Goal: Information Seeking & Learning: Learn about a topic

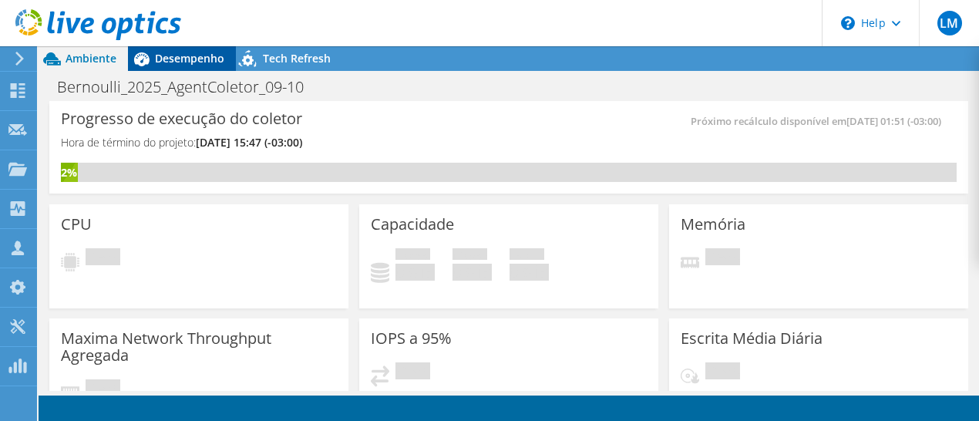
click at [191, 65] on span "Desempenho" at bounding box center [189, 58] width 69 height 15
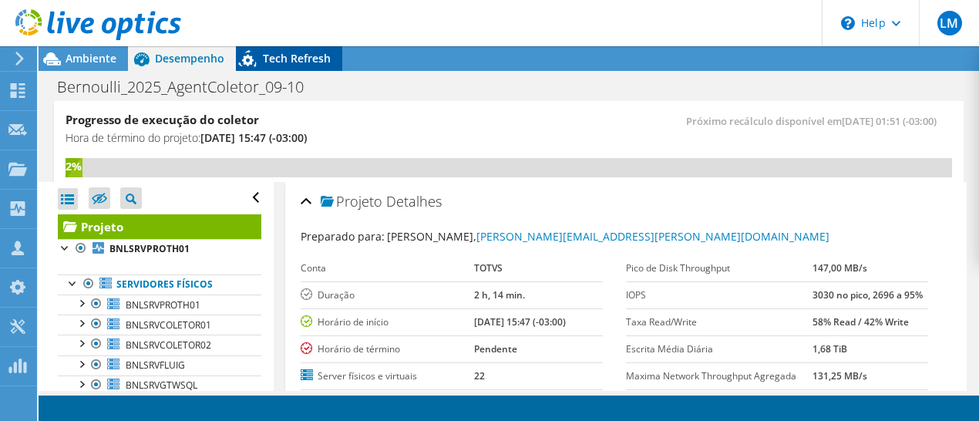
click at [273, 62] on span "Tech Refresh" at bounding box center [297, 58] width 68 height 15
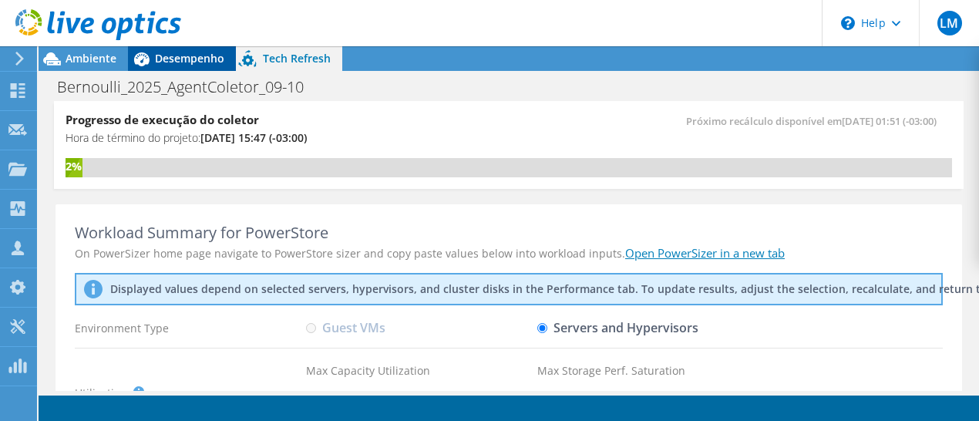
click at [170, 61] on span "Desempenho" at bounding box center [189, 58] width 69 height 15
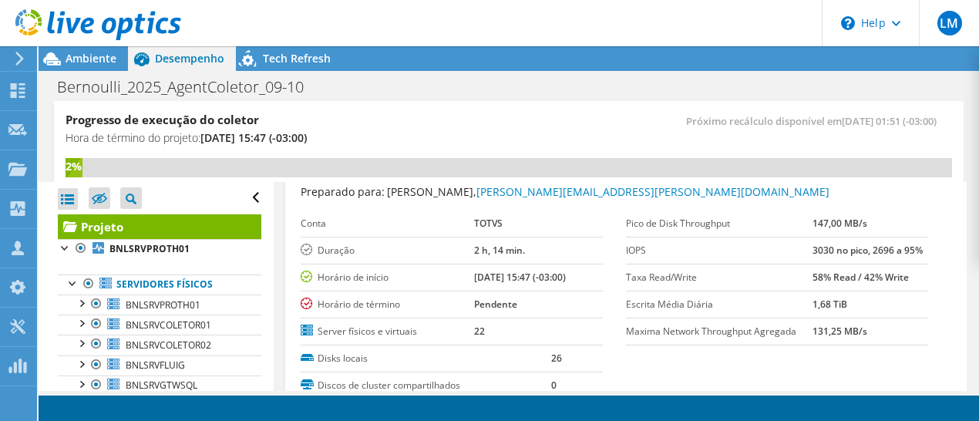
scroll to position [52, 0]
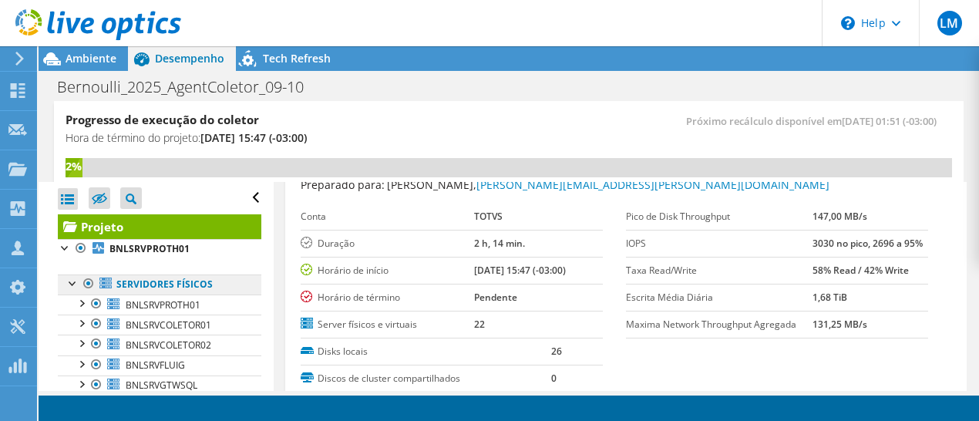
click at [187, 283] on link "Servidores físicos" at bounding box center [160, 284] width 204 height 20
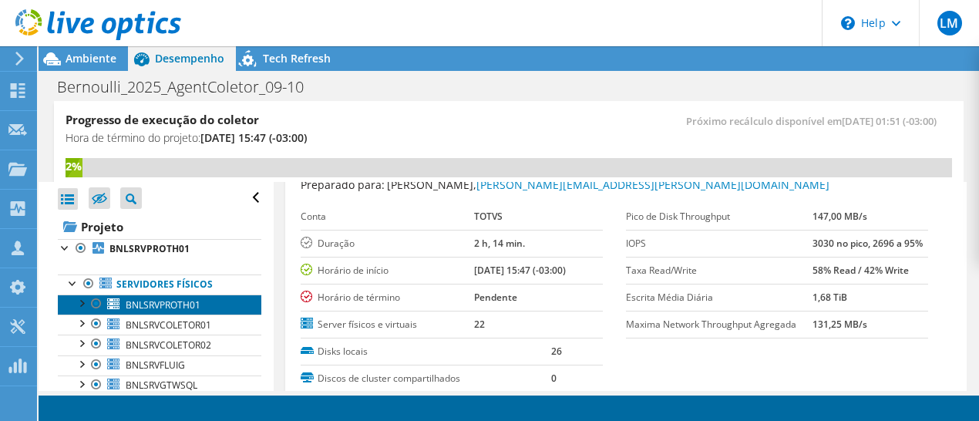
click at [175, 308] on span "BNLSRVPROTH01" at bounding box center [163, 304] width 75 height 13
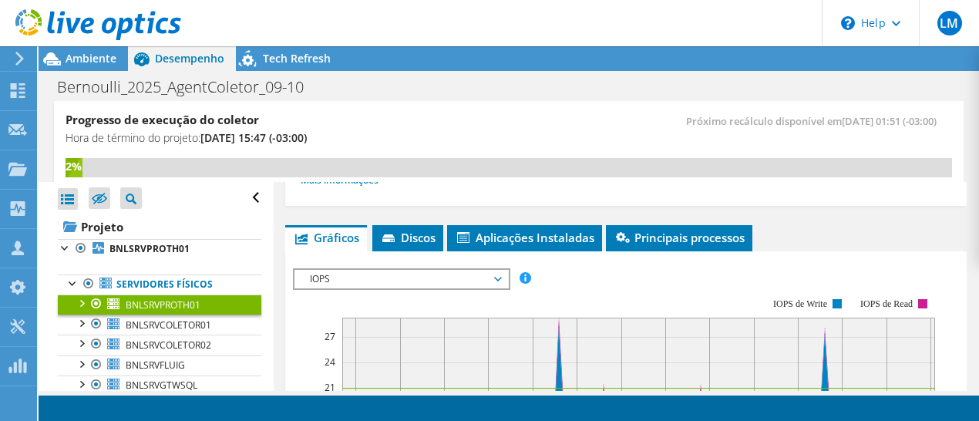
scroll to position [290, 0]
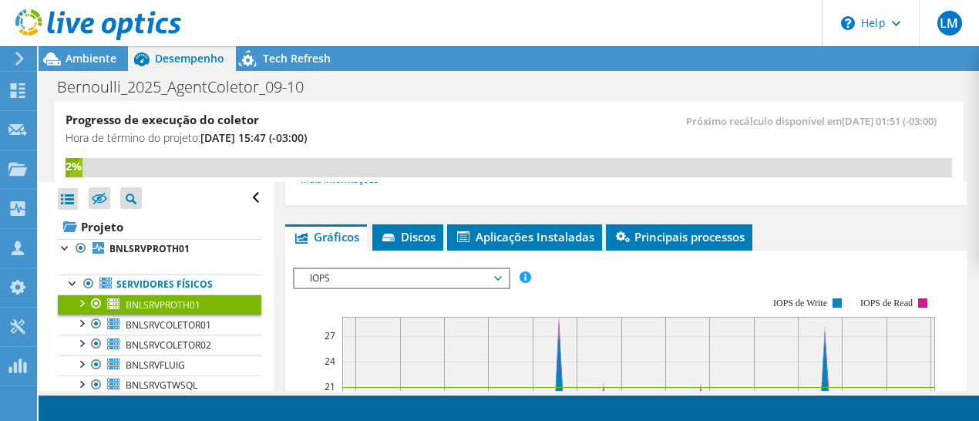
click at [386, 281] on span "IOPS" at bounding box center [401, 278] width 198 height 19
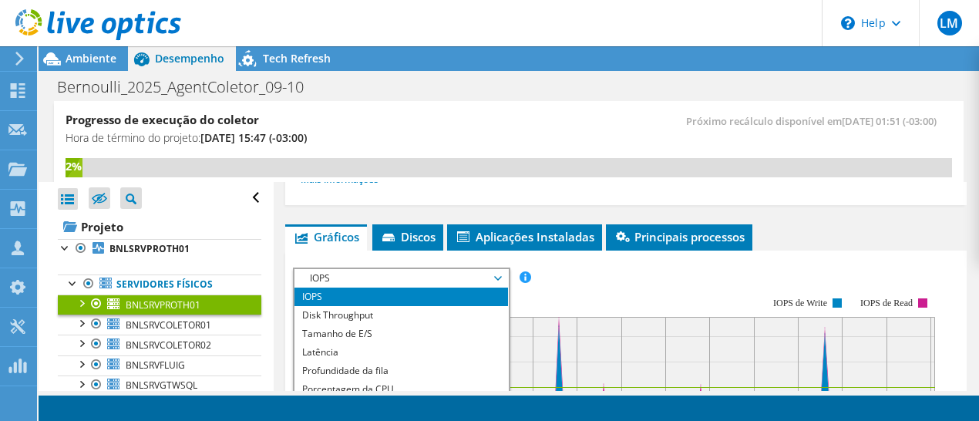
scroll to position [354, 0]
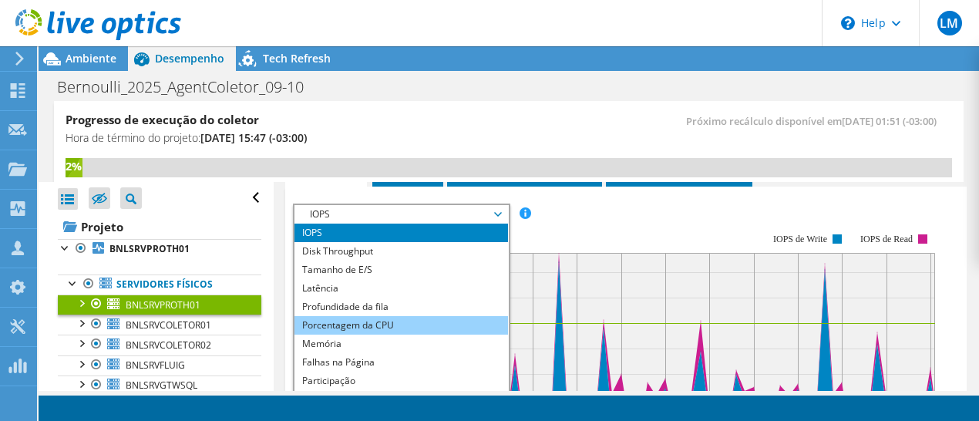
click at [412, 320] on li "Porcentagem da CPU" at bounding box center [402, 325] width 214 height 19
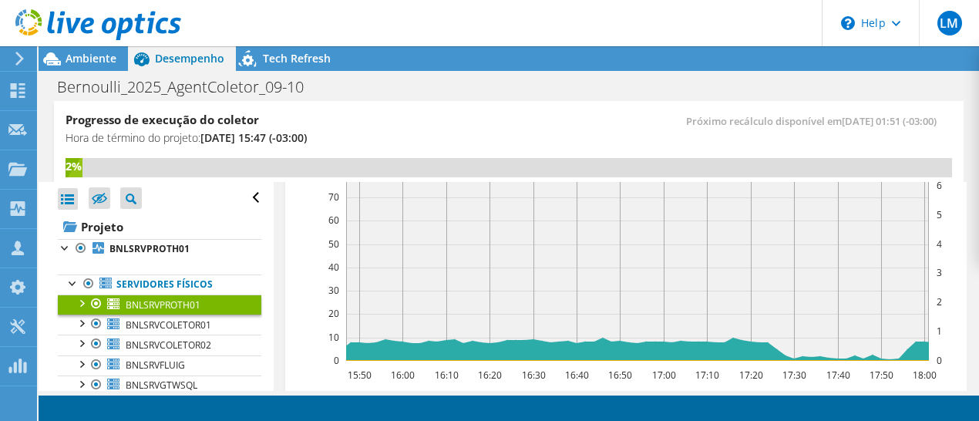
scroll to position [506, 0]
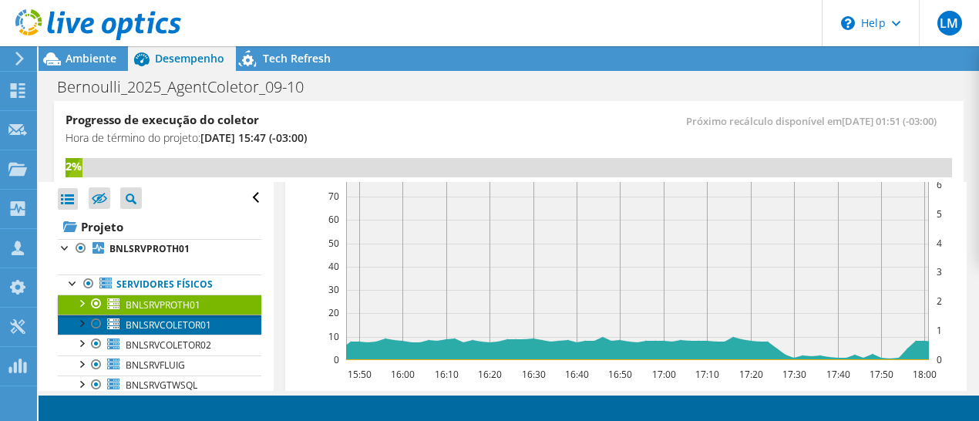
click at [172, 320] on span "BNLSRVCOLETOR01" at bounding box center [169, 324] width 86 height 13
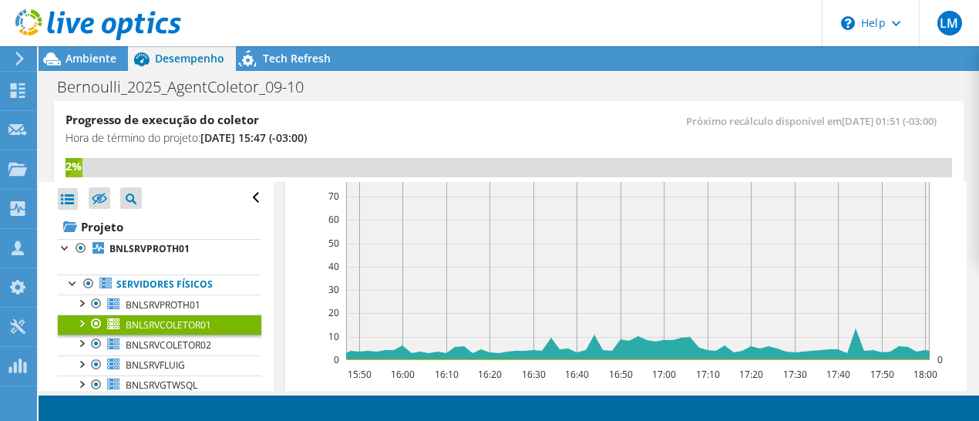
scroll to position [537, 0]
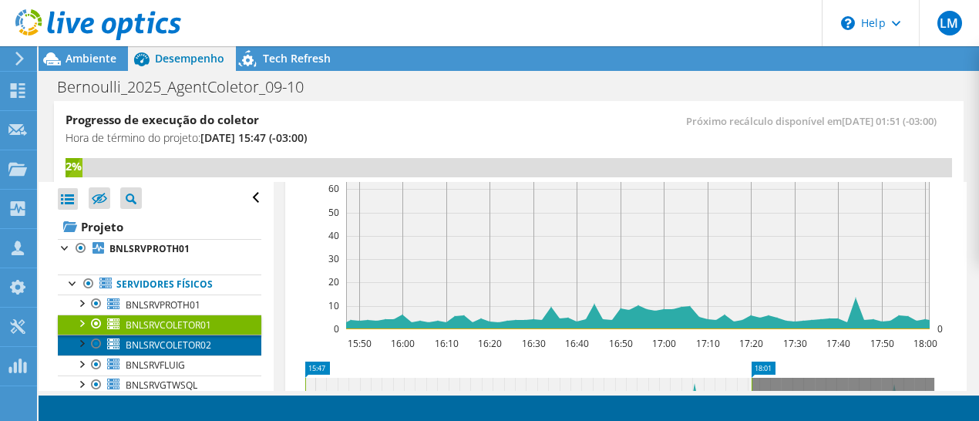
click at [167, 346] on span "BNLSRVCOLETOR02" at bounding box center [169, 344] width 86 height 13
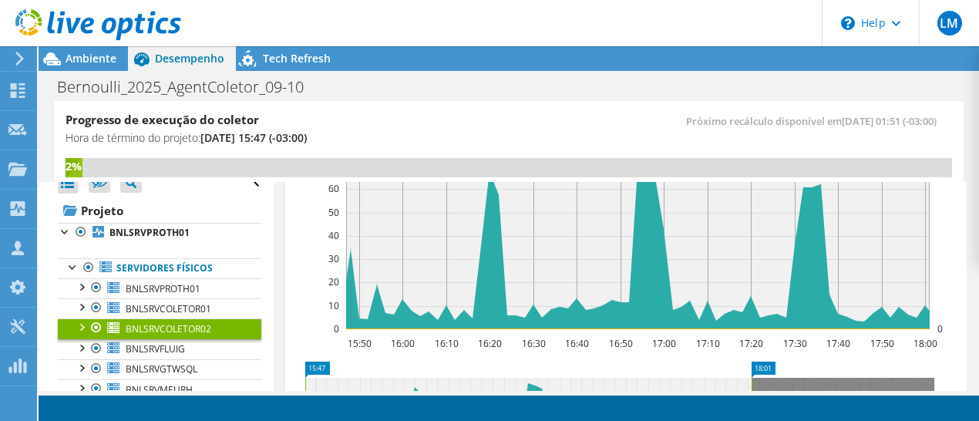
scroll to position [31, 0]
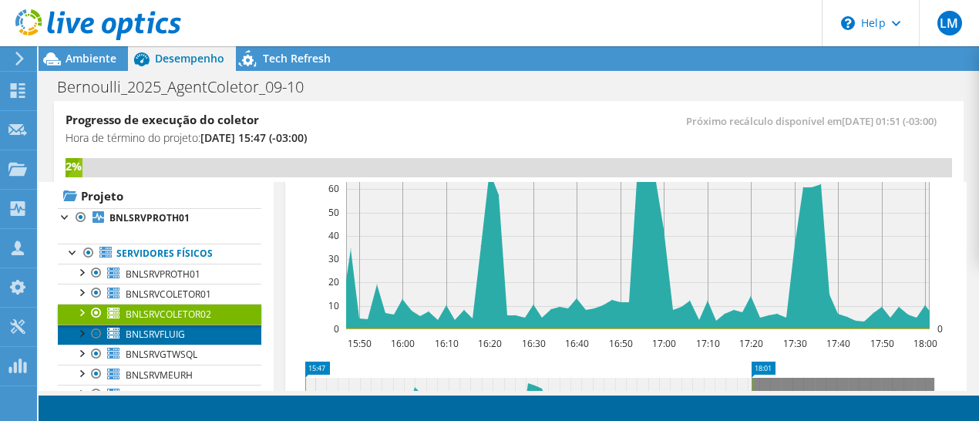
click at [190, 334] on link "BNLSRVFLUIG" at bounding box center [160, 335] width 204 height 20
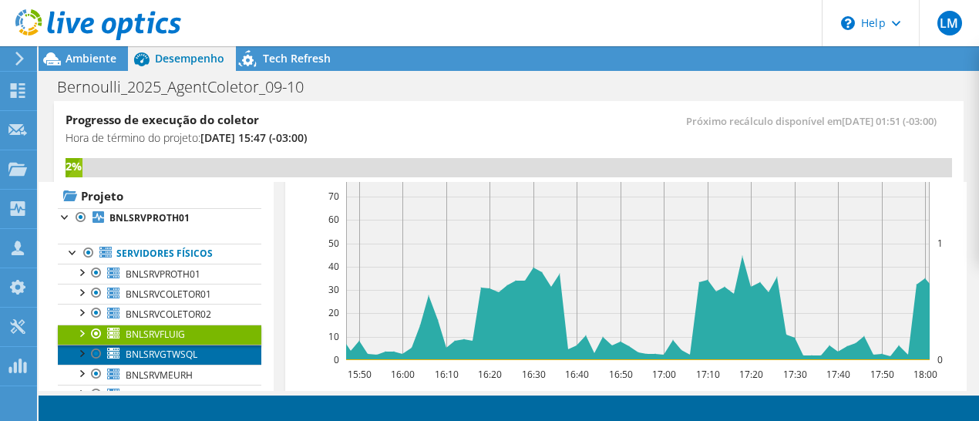
click at [196, 349] on span "BNLSRVGTWSQL" at bounding box center [162, 354] width 72 height 13
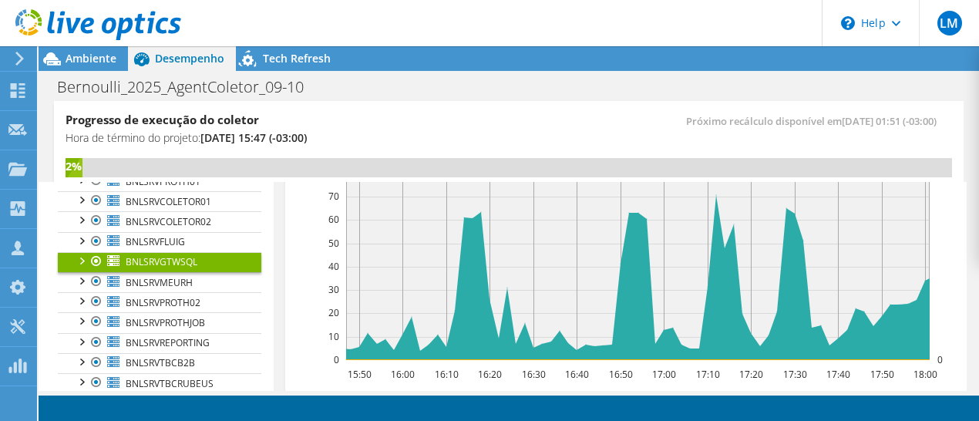
scroll to position [174, 0]
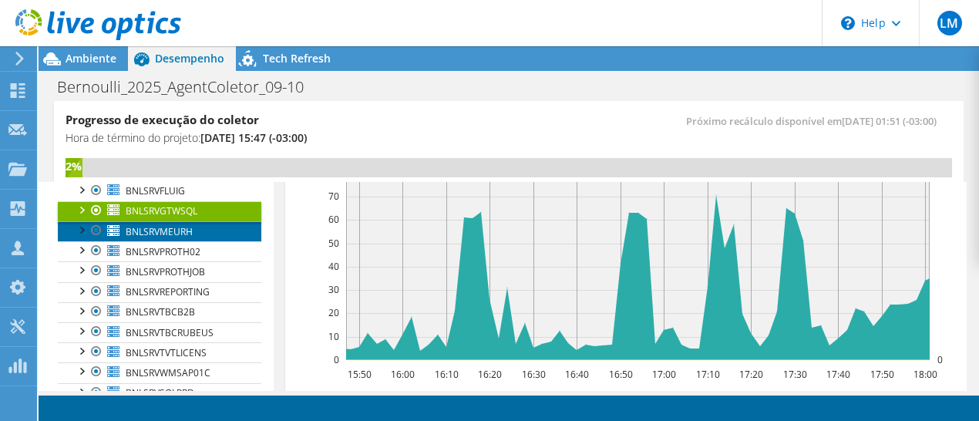
click at [150, 232] on span "BNLSRVMEURH" at bounding box center [159, 231] width 67 height 13
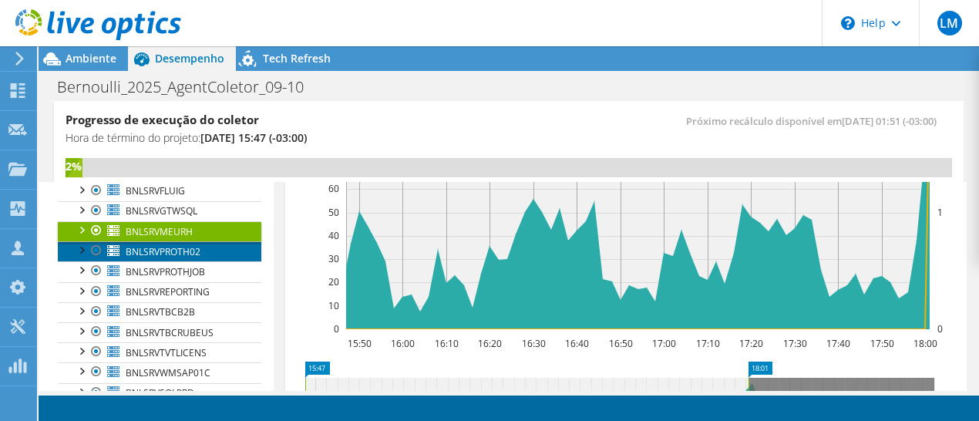
click at [156, 254] on span "BNLSRVPROTH02" at bounding box center [163, 251] width 75 height 13
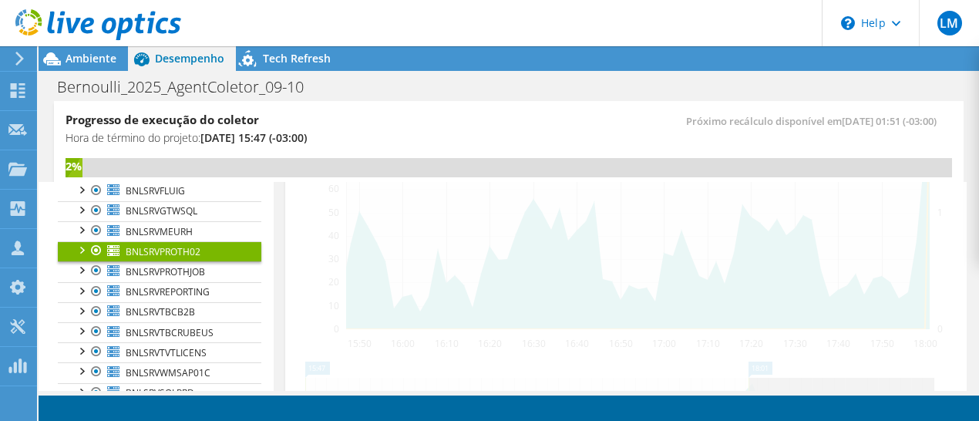
scroll to position [506, 0]
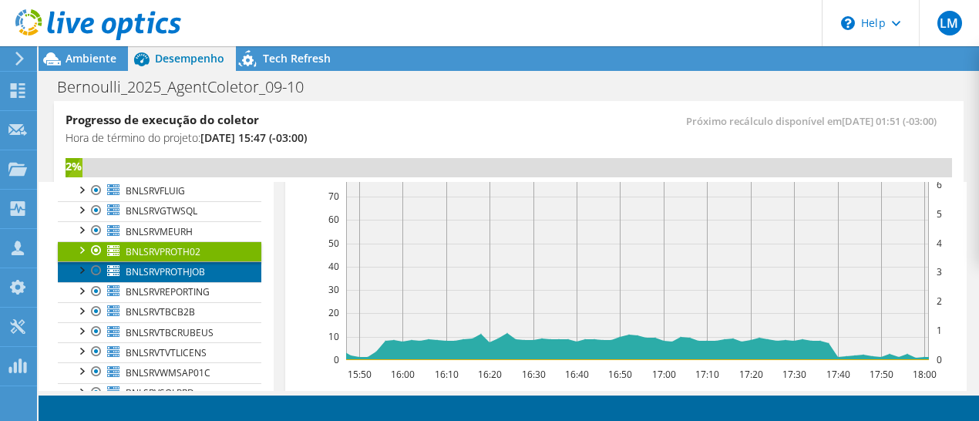
click at [163, 271] on span "BNLSRVPROTHJOB" at bounding box center [165, 271] width 79 height 13
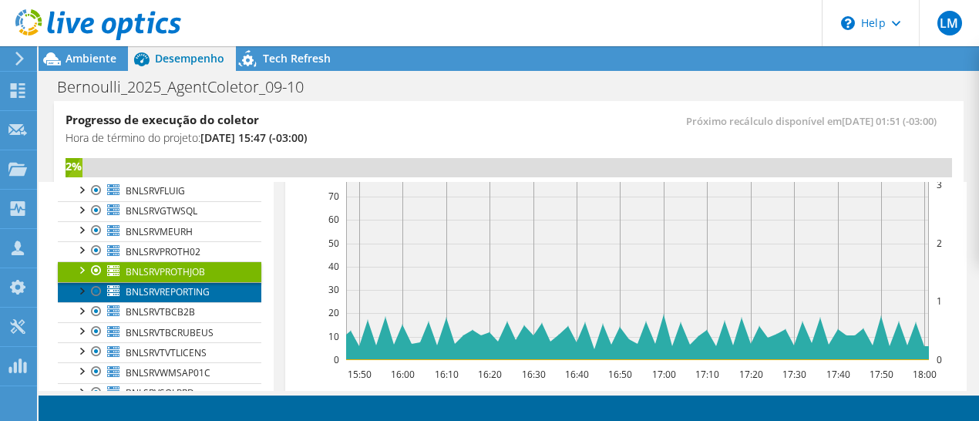
click at [170, 288] on span "BNLSRVREPORTING" at bounding box center [168, 291] width 84 height 13
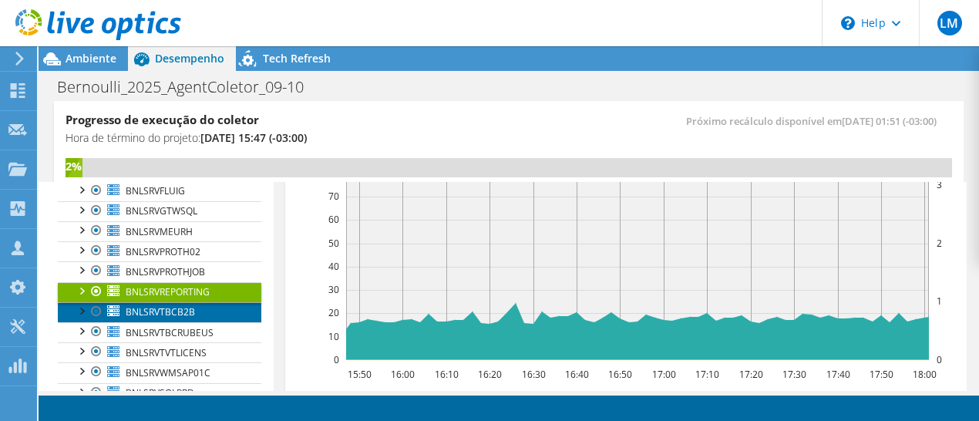
click at [171, 314] on span "BNLSRVTBCB2B" at bounding box center [160, 311] width 69 height 13
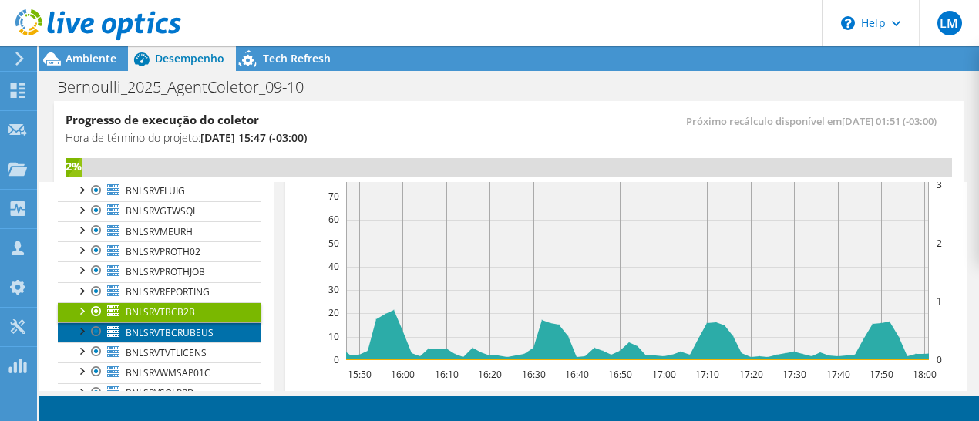
click at [171, 328] on span "BNLSRVTBCRUBEUS" at bounding box center [170, 332] width 88 height 13
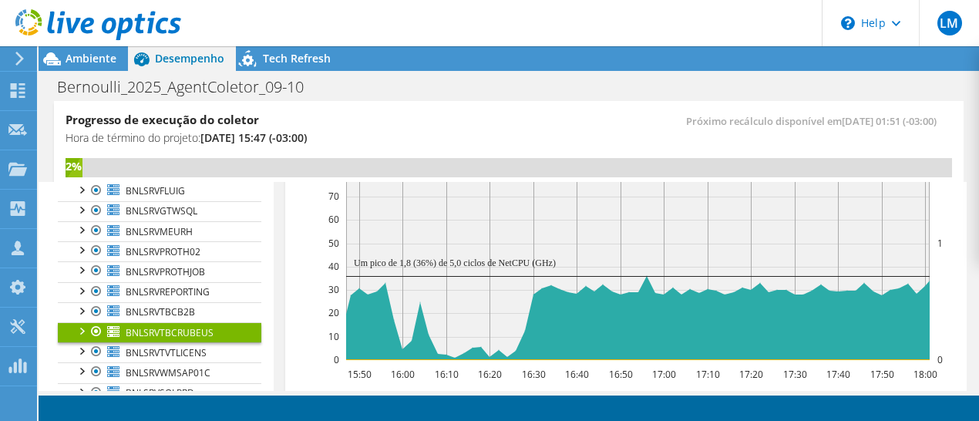
scroll to position [537, 0]
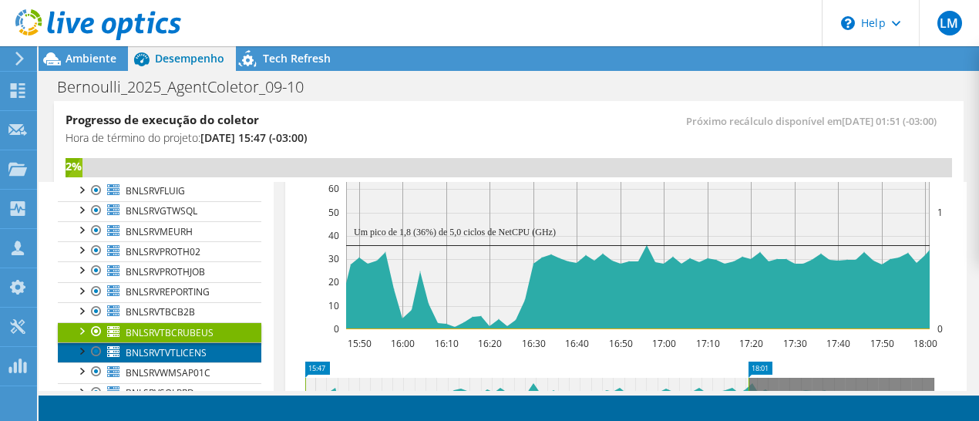
click at [171, 346] on span "BNLSRVTVTLICENS" at bounding box center [166, 352] width 81 height 13
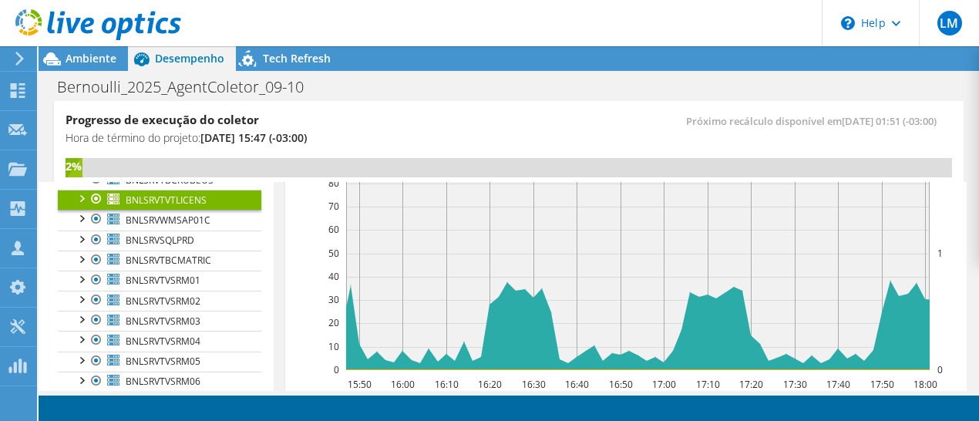
scroll to position [328, 0]
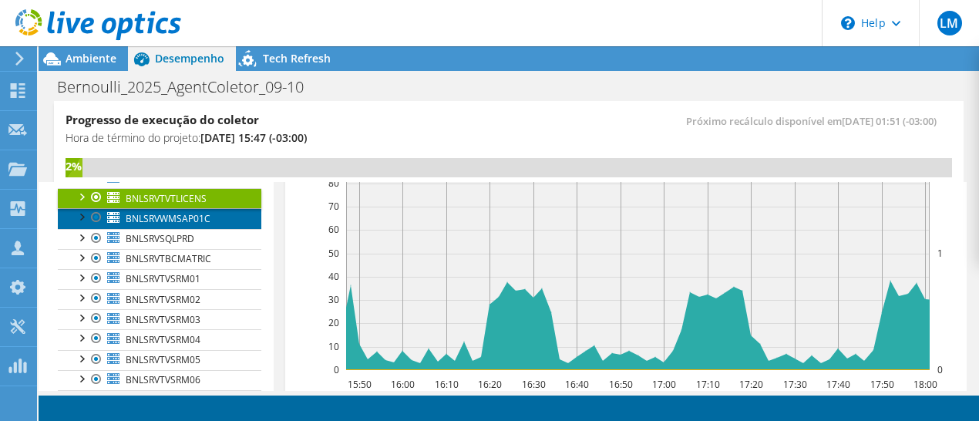
click at [157, 212] on span "BNLSRVWMSAP01C" at bounding box center [168, 218] width 85 height 13
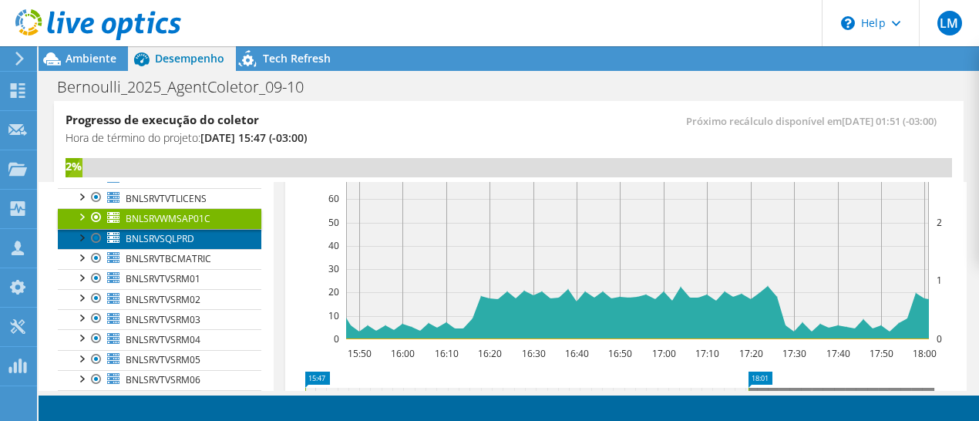
click at [160, 240] on link "BNLSRVSQLPRD" at bounding box center [160, 239] width 204 height 20
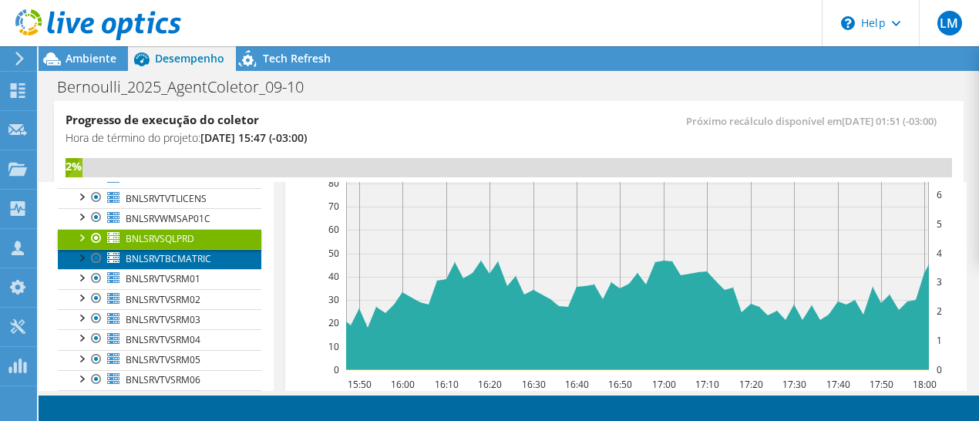
click at [161, 252] on span "BNLSRVTBCMATRIC" at bounding box center [169, 258] width 86 height 13
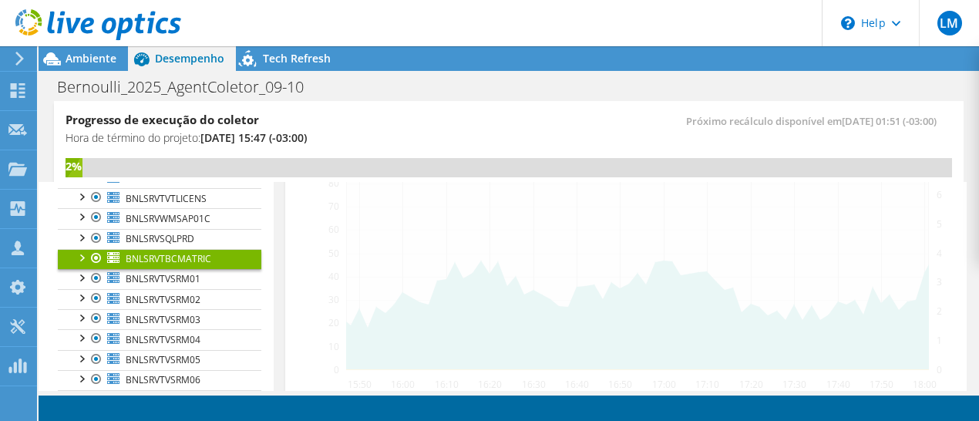
scroll to position [496, 0]
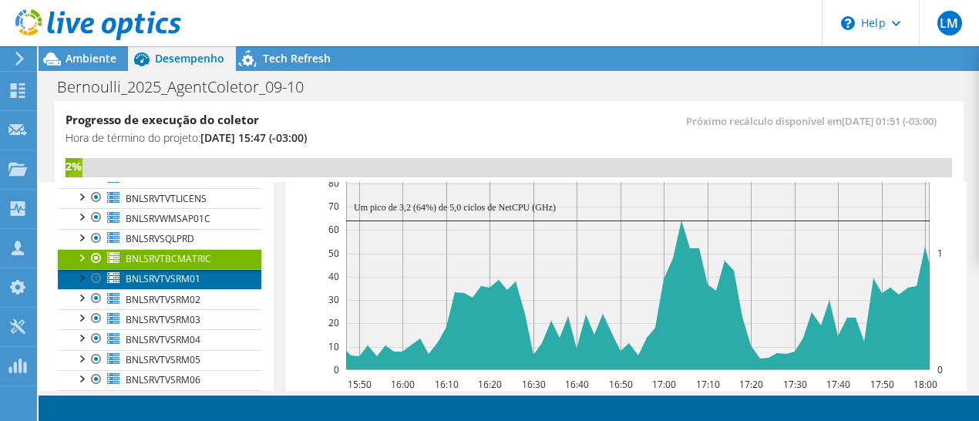
click at [161, 281] on link "BNLSRVTVSRM01" at bounding box center [160, 279] width 204 height 20
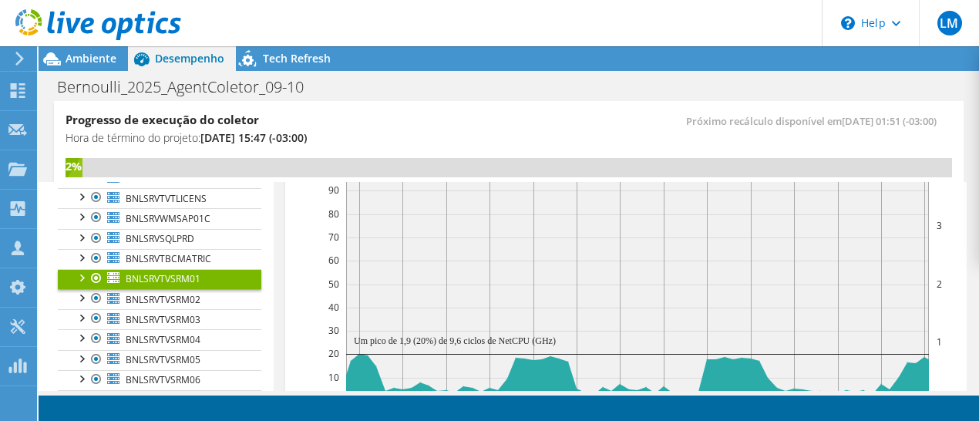
scroll to position [527, 0]
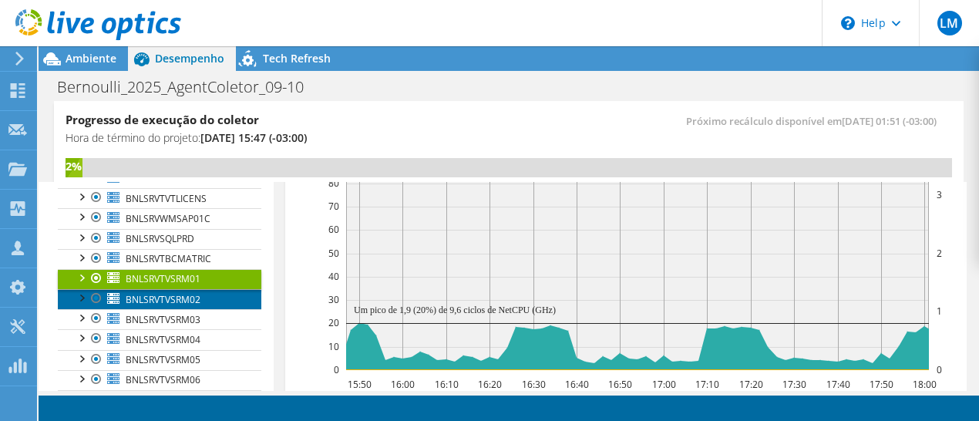
click at [161, 298] on span "BNLSRVTVSRM02" at bounding box center [163, 299] width 75 height 13
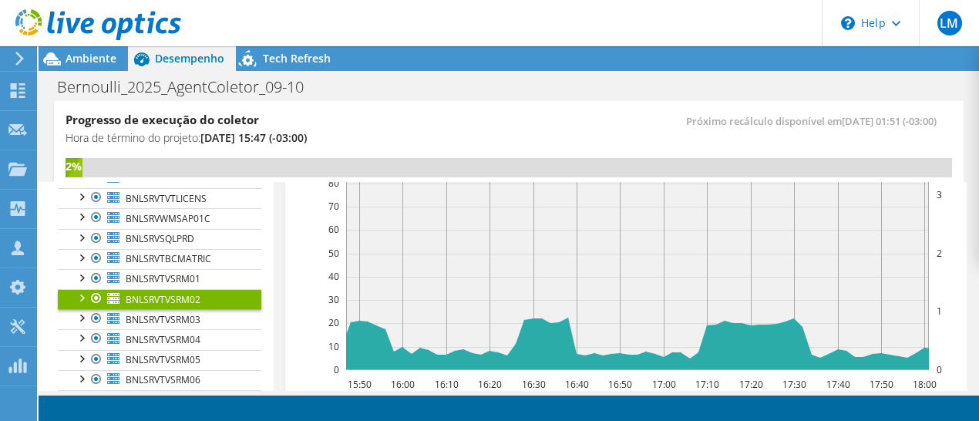
scroll to position [496, 0]
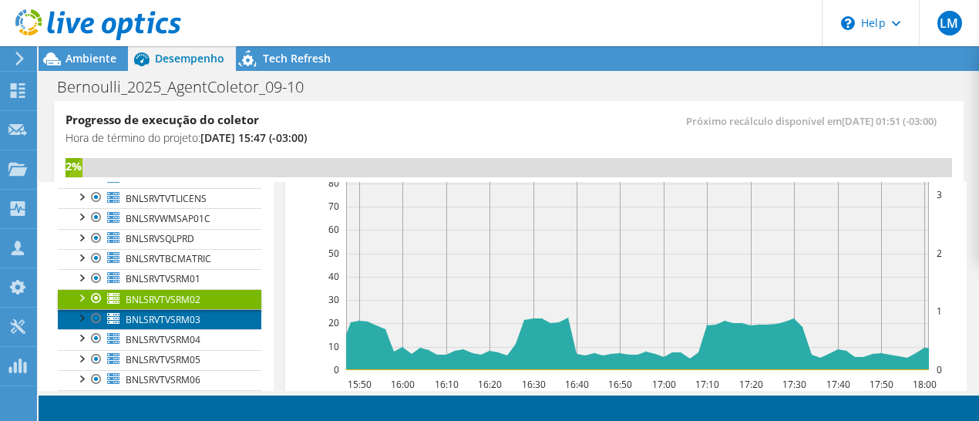
click at [162, 315] on span "BNLSRVTVSRM03" at bounding box center [163, 319] width 75 height 13
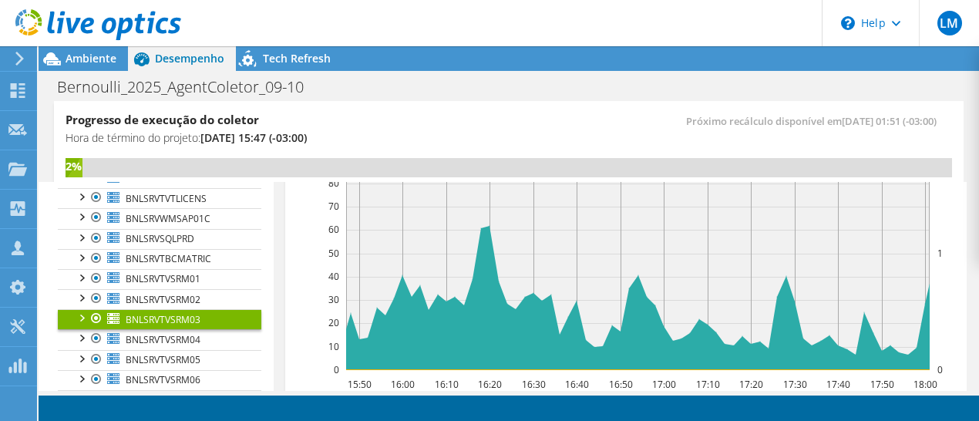
scroll to position [527, 0]
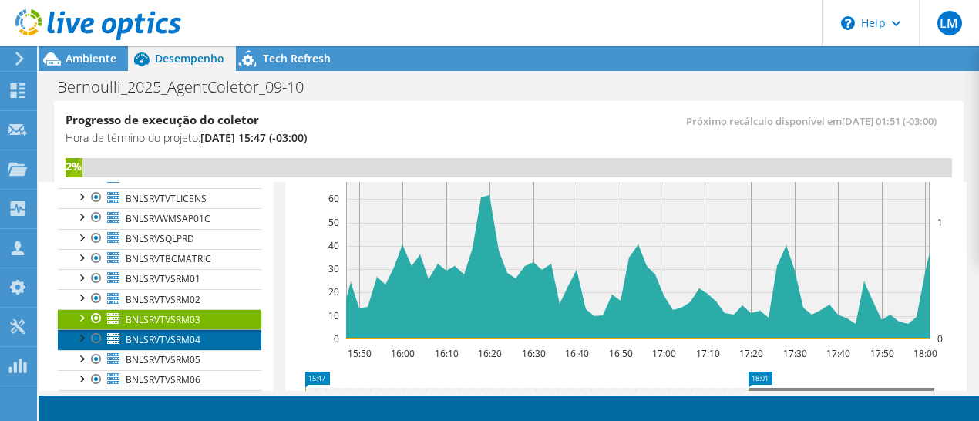
click at [162, 335] on span "BNLSRVTVSRM04" at bounding box center [163, 339] width 75 height 13
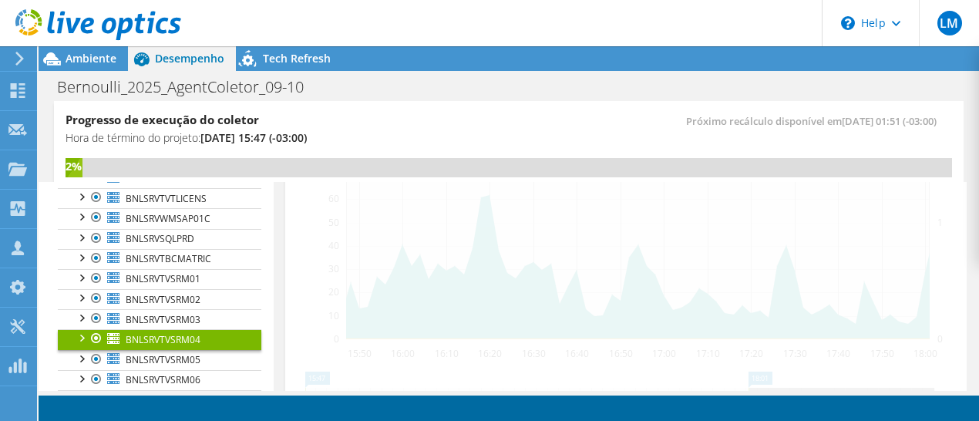
scroll to position [496, 0]
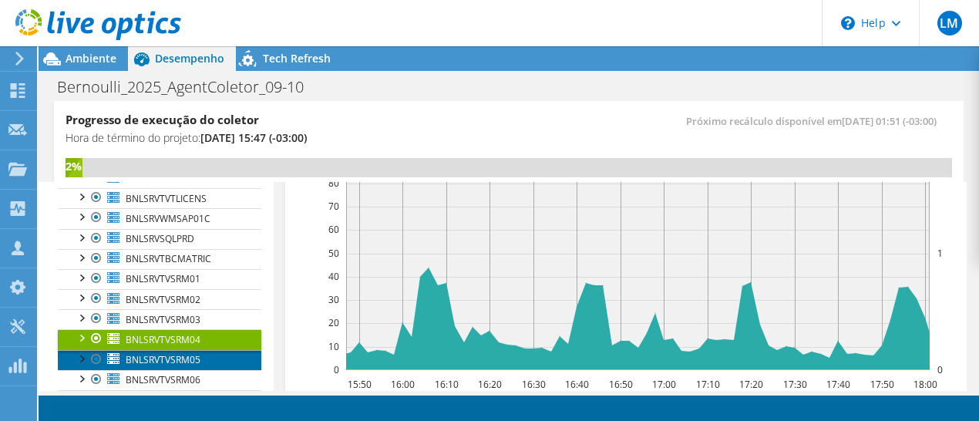
click at [163, 358] on span "BNLSRVTVSRM05" at bounding box center [163, 359] width 75 height 13
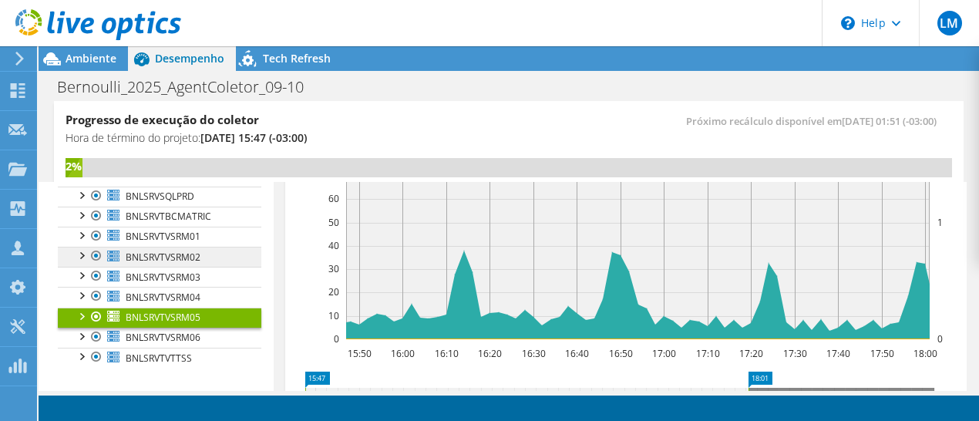
scroll to position [376, 0]
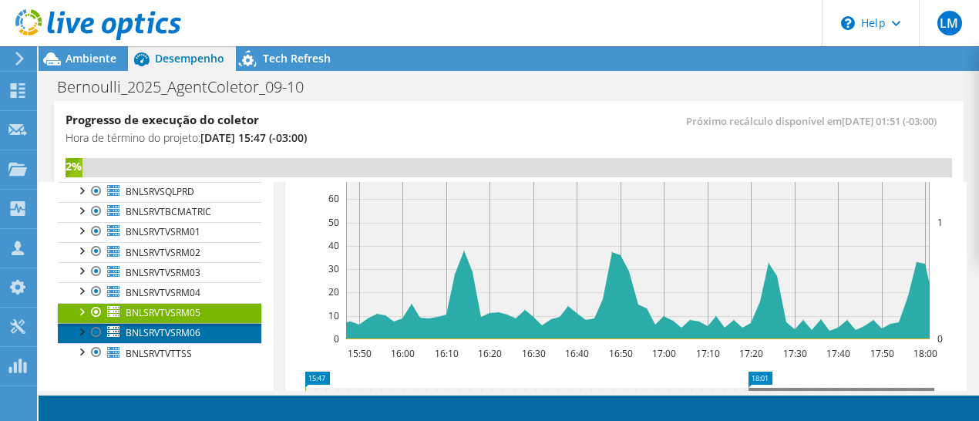
click at [181, 323] on link "BNLSRVTVSRM06" at bounding box center [160, 333] width 204 height 20
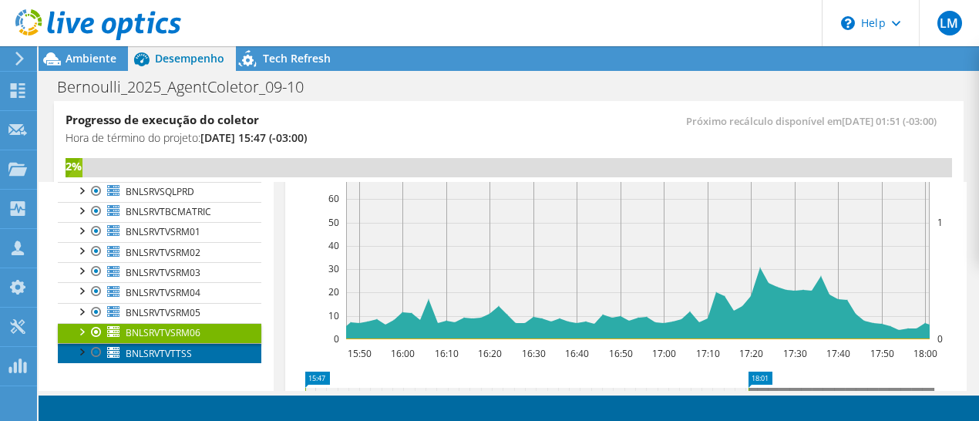
click at [180, 347] on span "BNLSRVTVTTSS" at bounding box center [159, 353] width 66 height 13
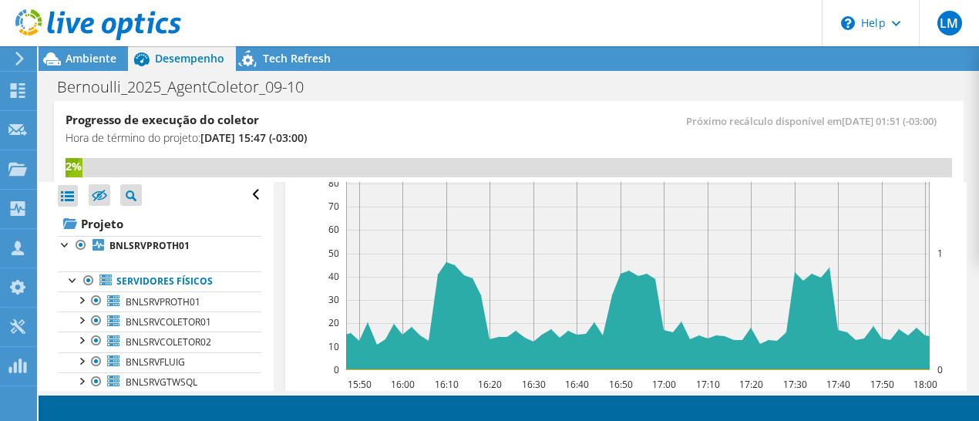
scroll to position [0, 0]
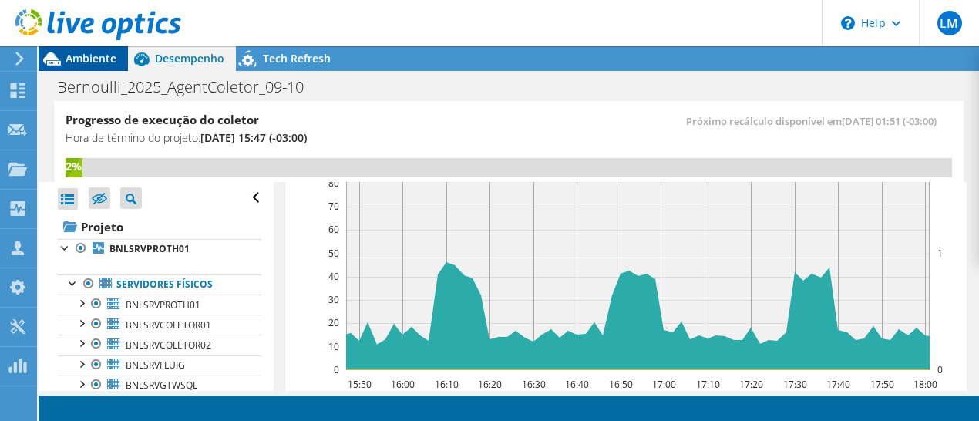
click at [93, 52] on span "Ambiente" at bounding box center [91, 58] width 51 height 15
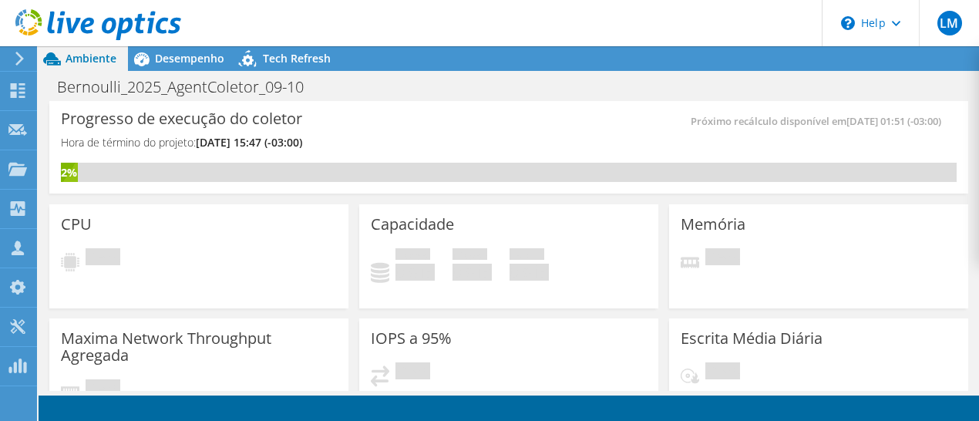
scroll to position [527, 0]
click at [547, 299] on div "Capacidade Usado 0 GiB Disponível 0 GiB Total 0 GiB" at bounding box center [508, 256] width 299 height 104
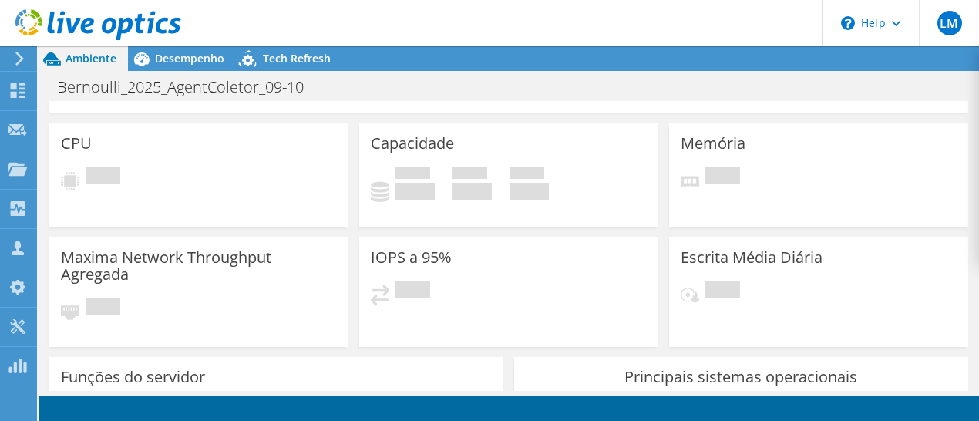
scroll to position [0, 0]
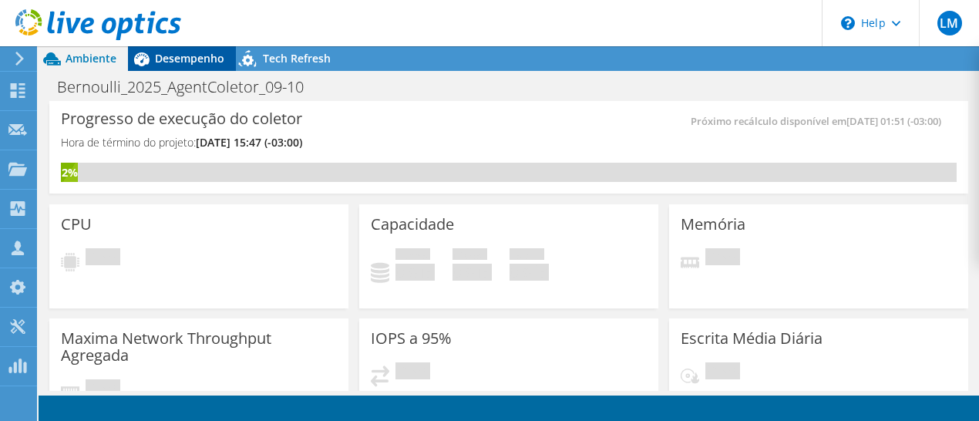
click at [187, 66] on span "Desempenho" at bounding box center [189, 58] width 69 height 15
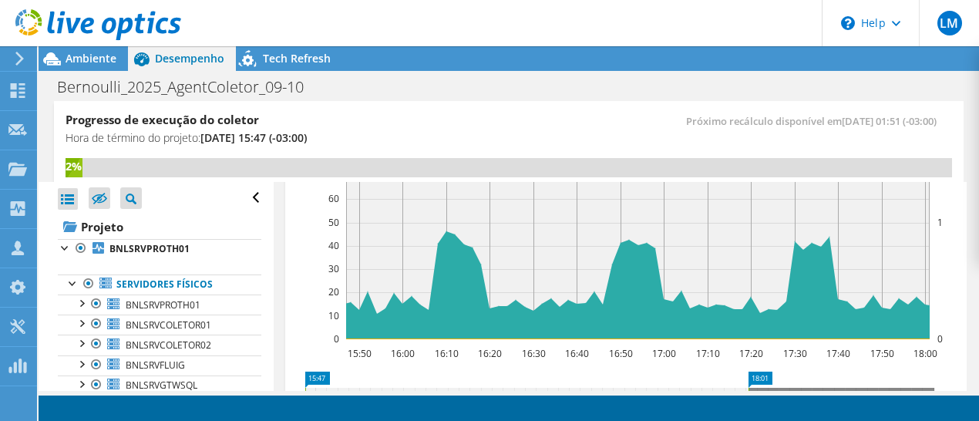
scroll to position [496, 0]
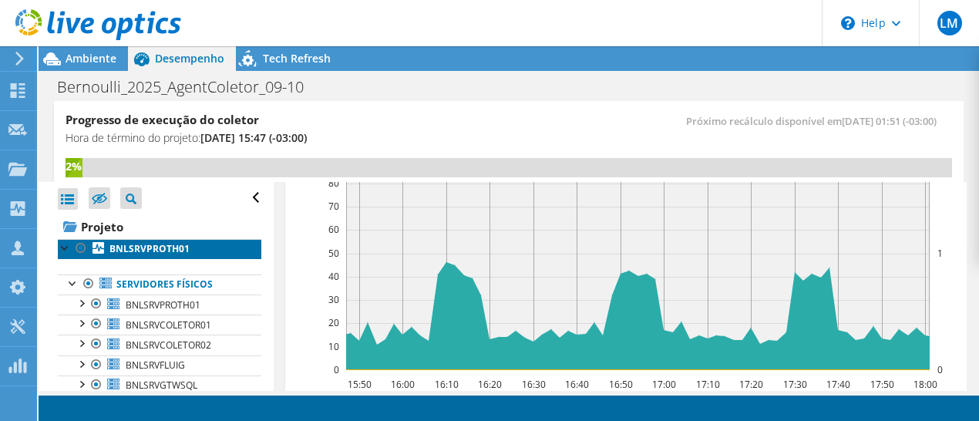
click at [167, 250] on b "BNLSRVPROTH01" at bounding box center [149, 248] width 80 height 13
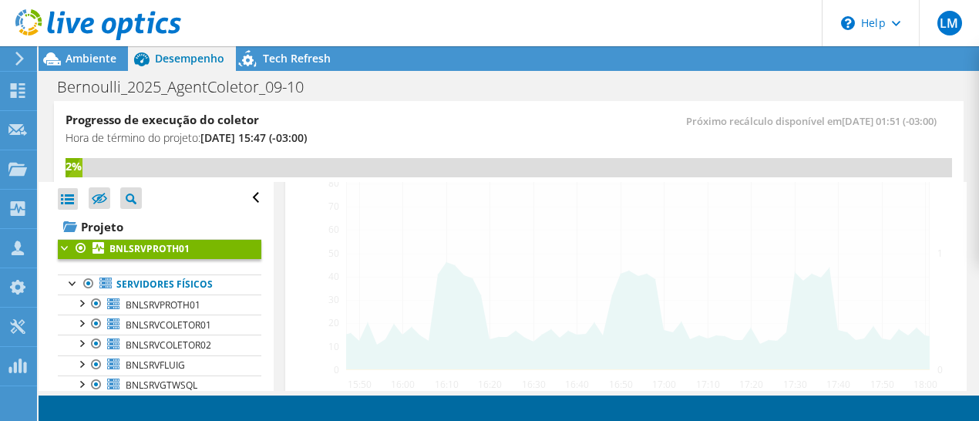
scroll to position [529, 0]
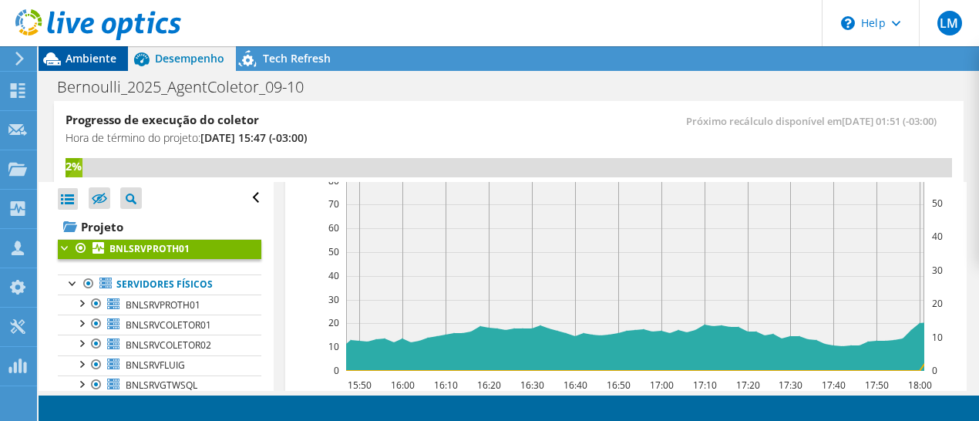
click at [85, 64] on span "Ambiente" at bounding box center [91, 58] width 51 height 15
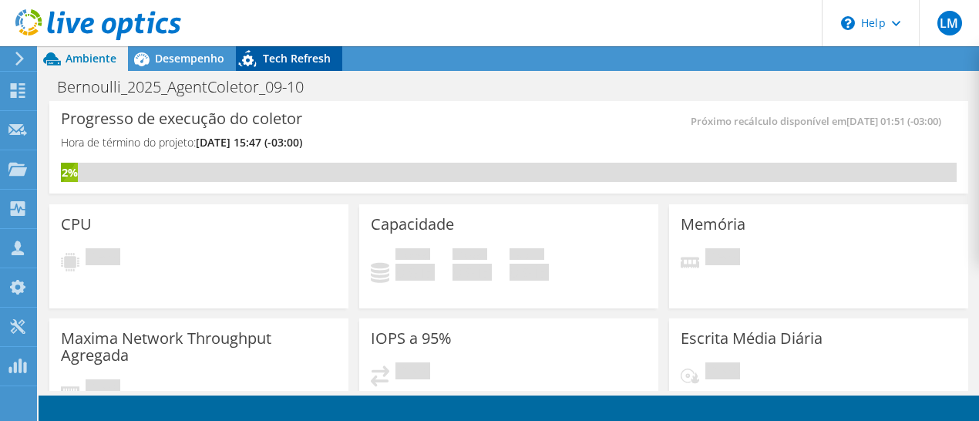
click at [289, 58] on span "Tech Refresh" at bounding box center [297, 58] width 68 height 15
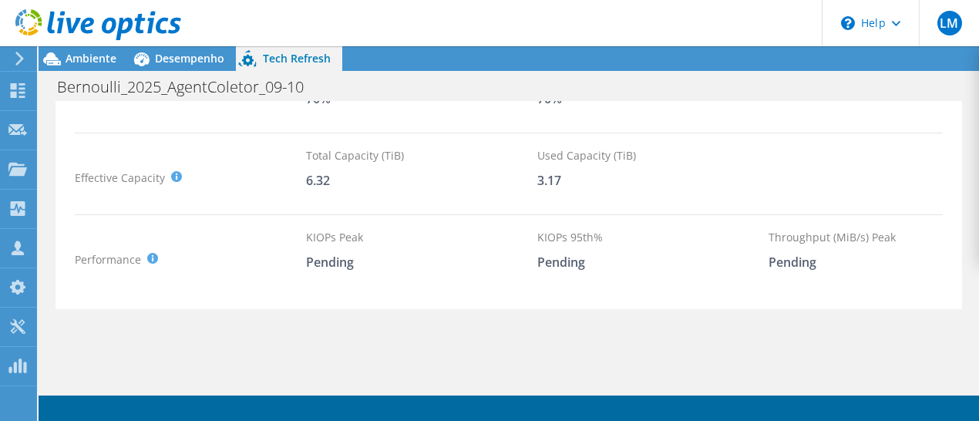
scroll to position [301, 0]
